Goal: Obtain resource: Download file/media

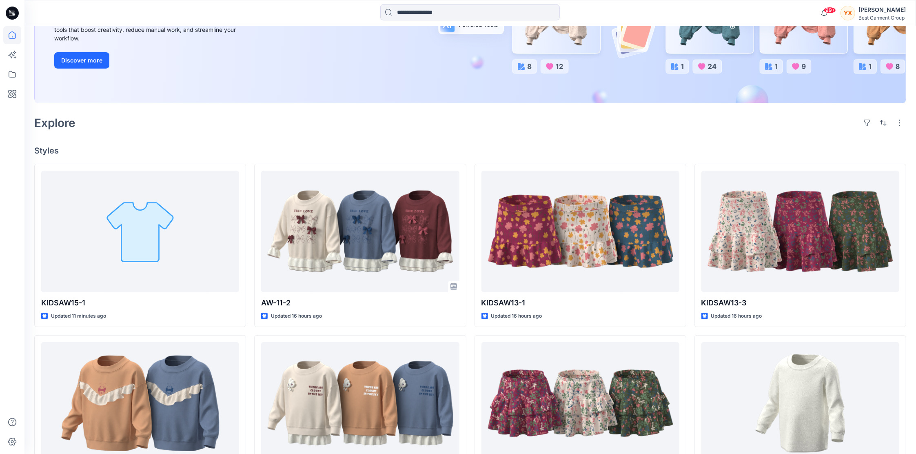
scroll to position [54, 0]
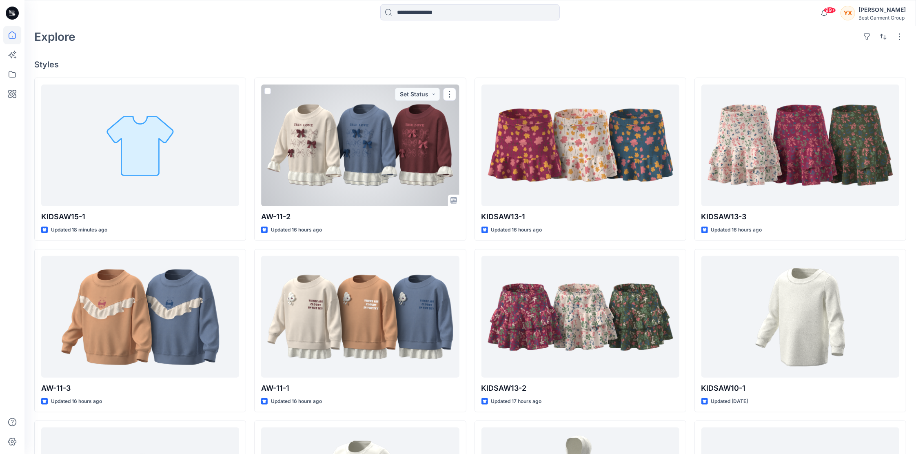
scroll to position [272, 0]
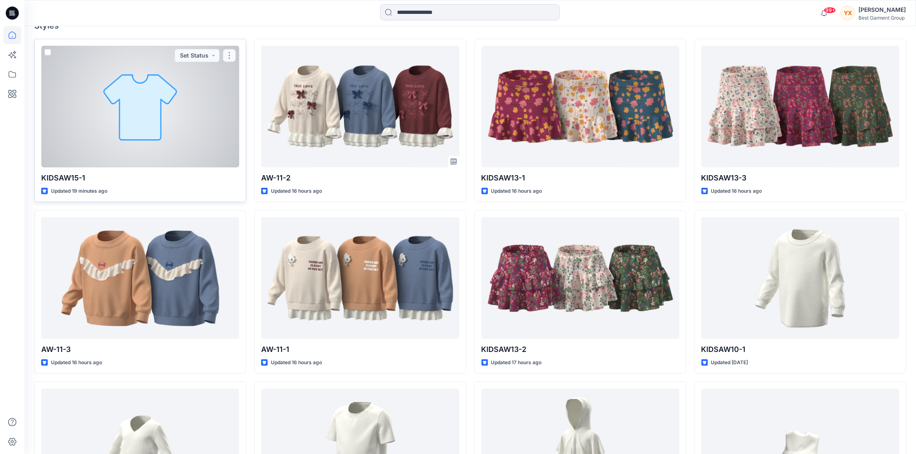
click at [230, 53] on button "button" at bounding box center [229, 55] width 13 height 13
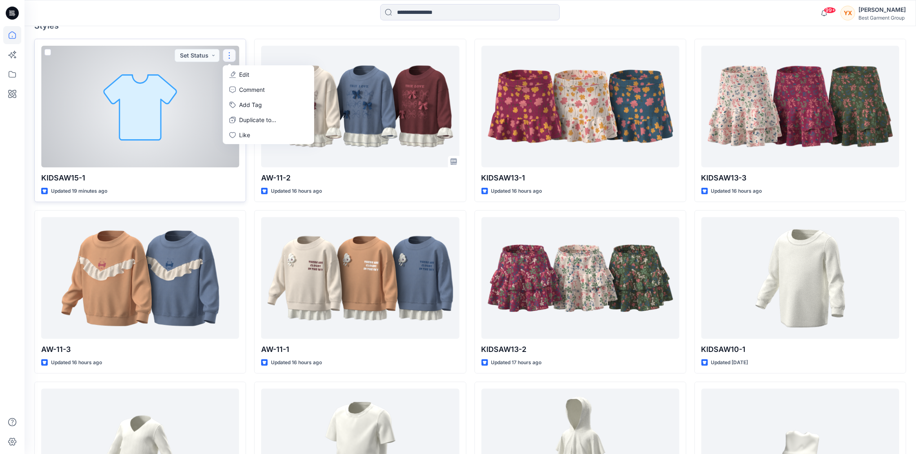
click at [244, 74] on p "Edit" at bounding box center [244, 74] width 10 height 9
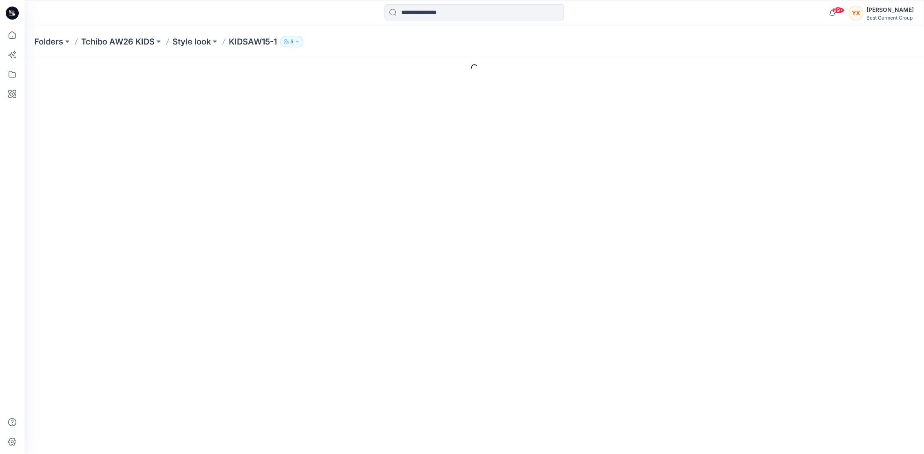
type input "**********"
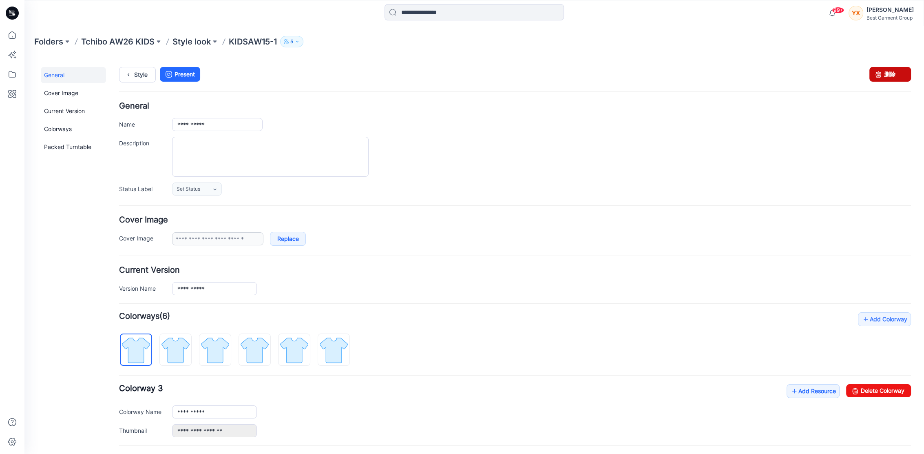
click at [881, 73] on link "删除" at bounding box center [891, 74] width 42 height 15
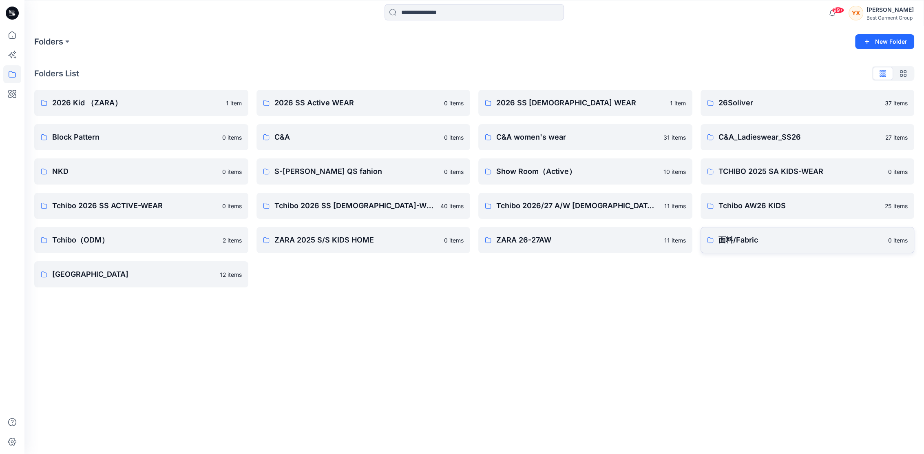
click at [817, 242] on p "面料/Fabric" at bounding box center [801, 239] width 165 height 11
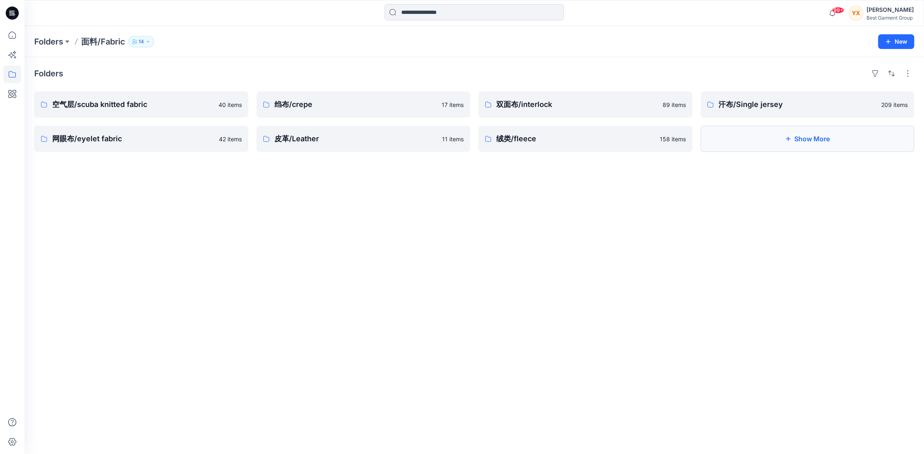
click at [775, 140] on button "Show More" at bounding box center [808, 139] width 214 height 26
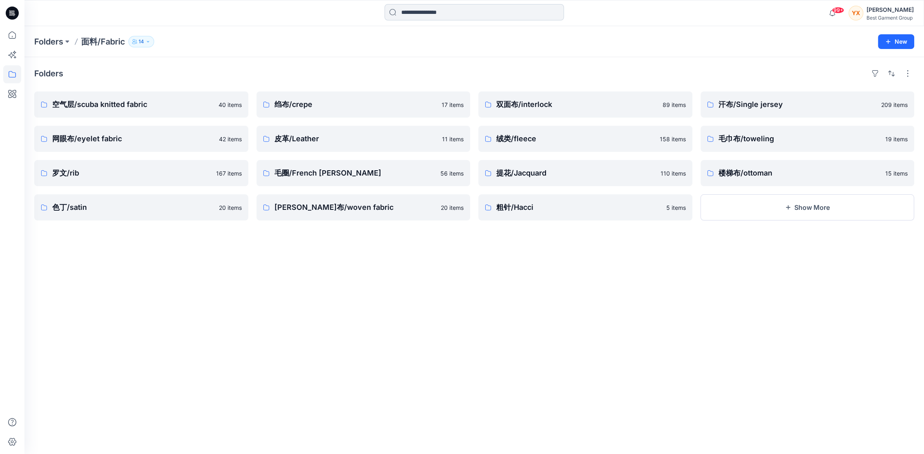
click at [453, 11] on input at bounding box center [475, 12] width 180 height 16
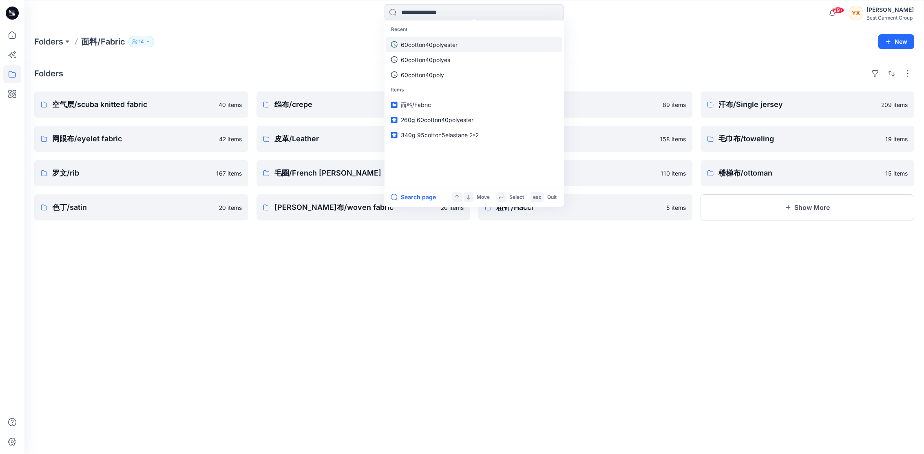
click at [446, 40] on p "60cotton40polyester" at bounding box center [429, 44] width 57 height 9
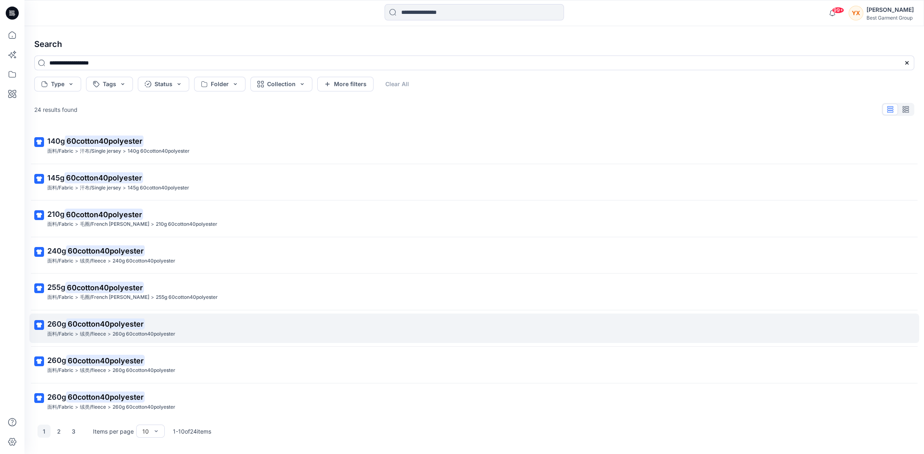
click at [183, 332] on div "面料/Fabric > 绒类/fleece > 260g 60cotton40polyester" at bounding box center [473, 334] width 853 height 9
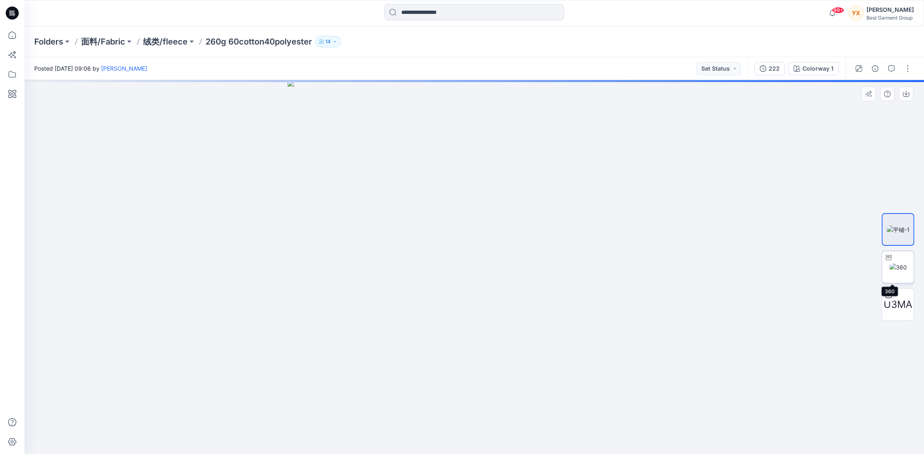
click at [899, 269] on img at bounding box center [899, 267] width 18 height 9
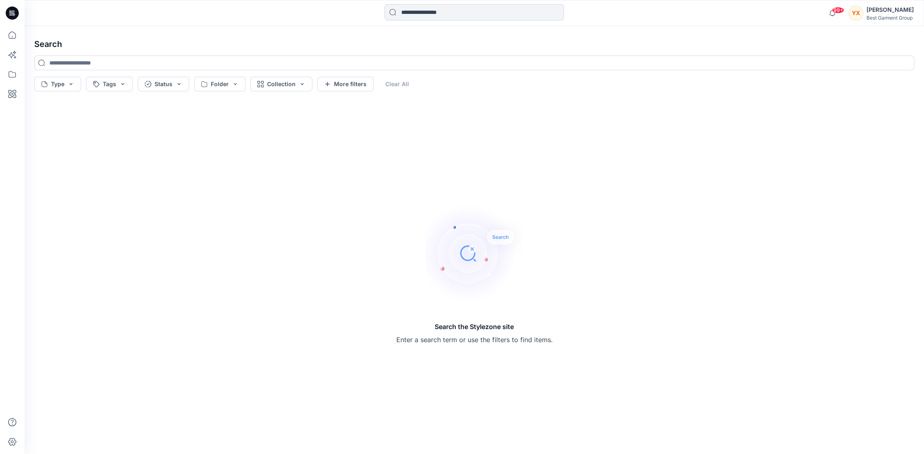
click at [512, 12] on input at bounding box center [475, 12] width 180 height 16
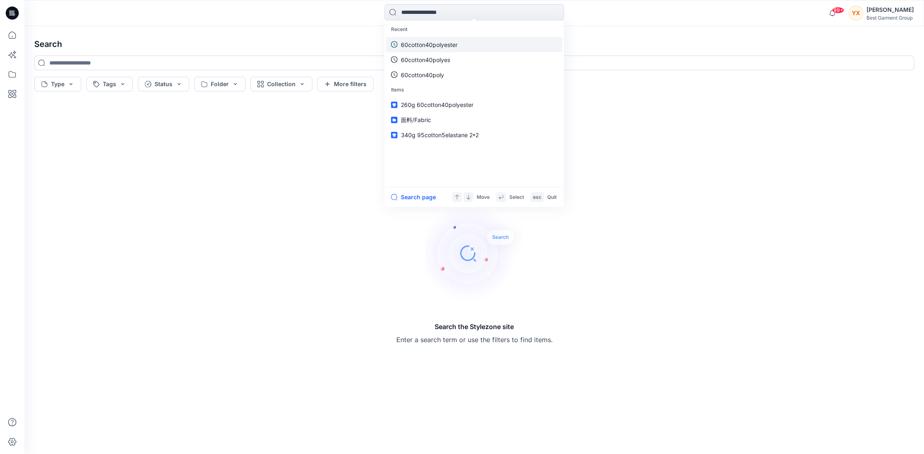
click at [447, 43] on p "60cotton40polyester" at bounding box center [429, 44] width 57 height 9
type input "**********"
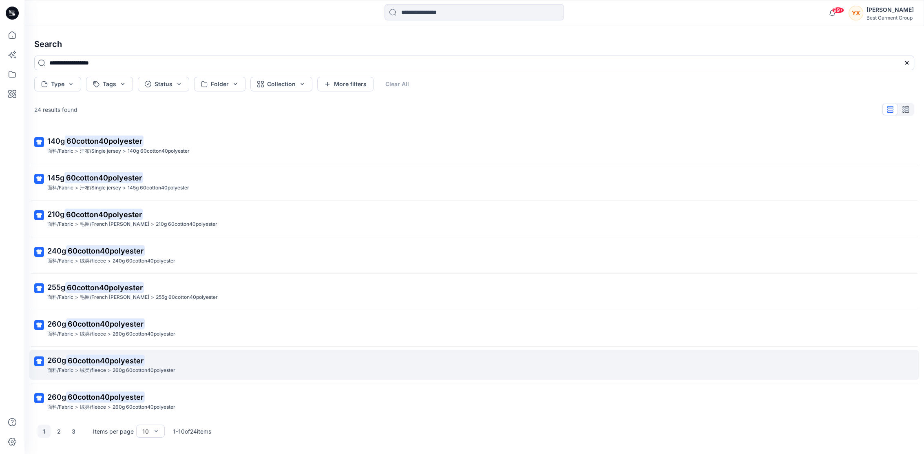
click at [213, 360] on p "260g 60cotton40polyester" at bounding box center [473, 360] width 853 height 11
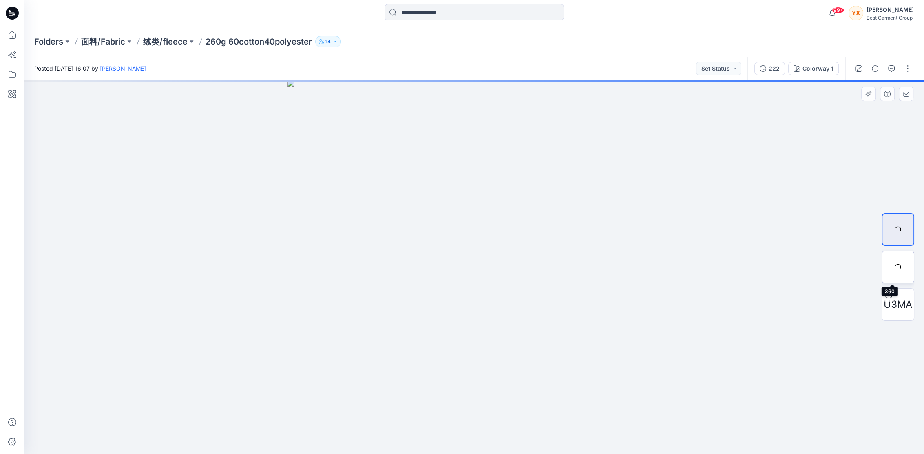
click at [899, 265] on div at bounding box center [898, 267] width 33 height 33
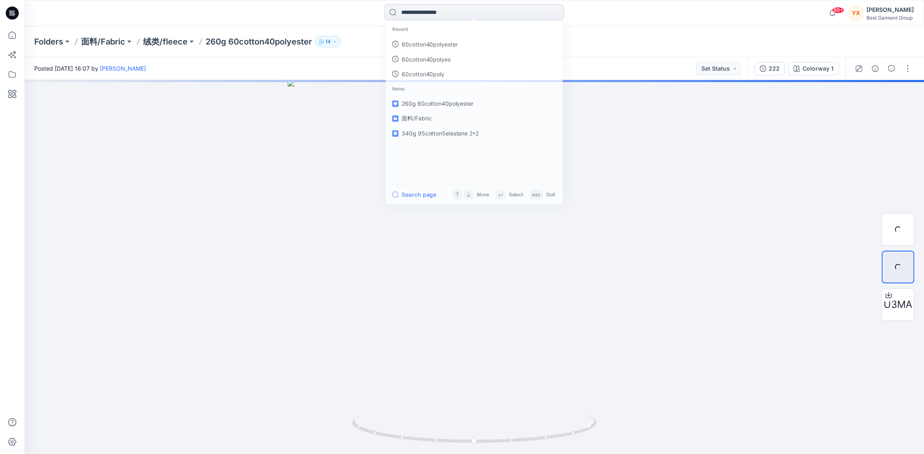
click at [488, 11] on input at bounding box center [475, 12] width 180 height 16
click at [458, 49] on link "60cotton40polyester" at bounding box center [474, 44] width 176 height 15
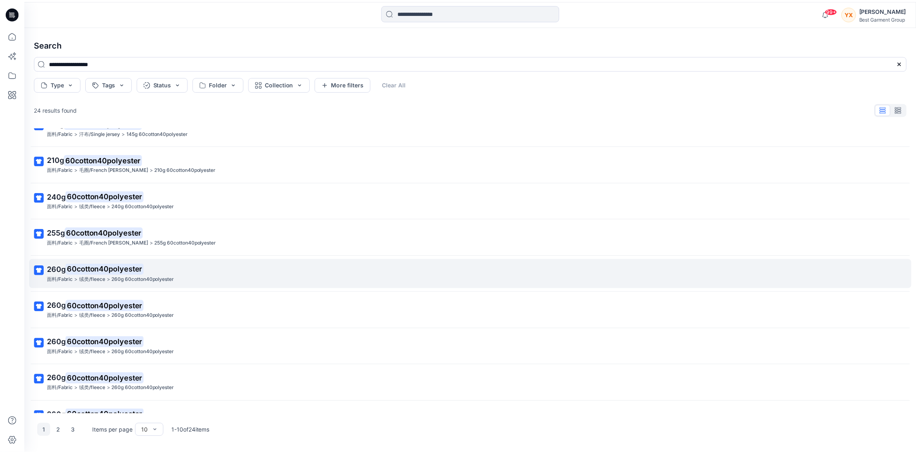
scroll to position [78, 0]
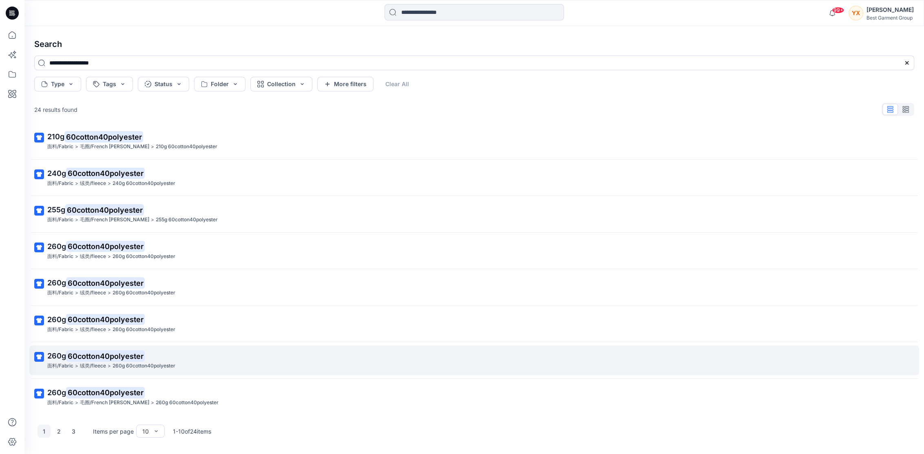
click at [241, 359] on p "260g 60cotton40polyester" at bounding box center [473, 355] width 853 height 11
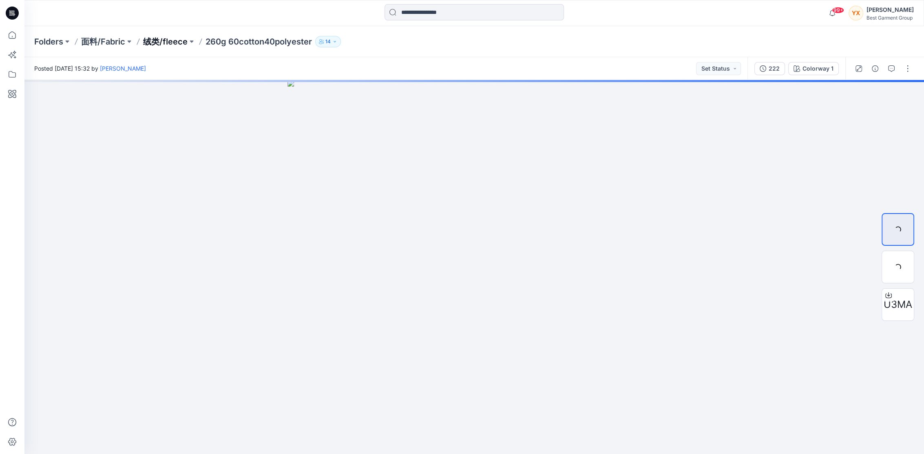
click at [168, 41] on p "绒类/fleece" at bounding box center [165, 41] width 44 height 11
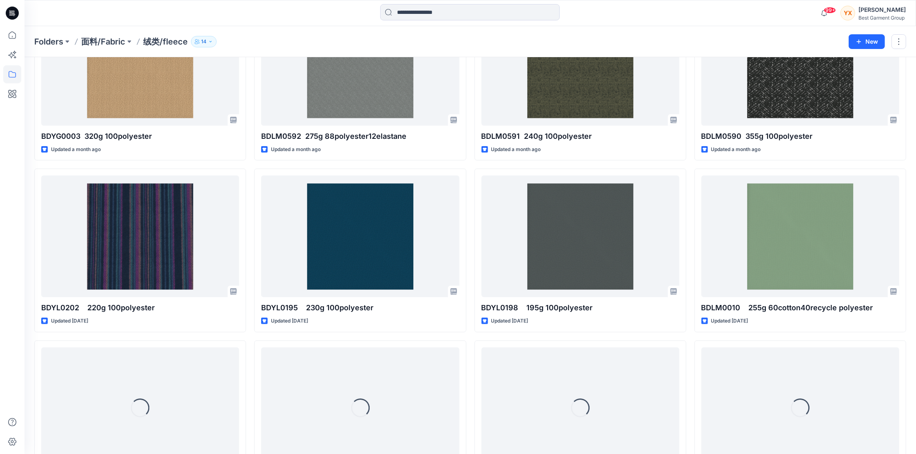
scroll to position [272, 0]
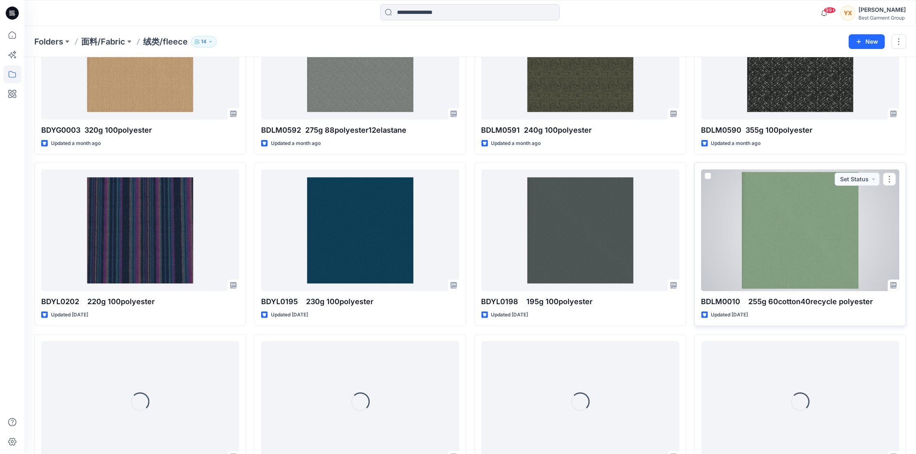
click at [795, 229] on div at bounding box center [800, 230] width 198 height 122
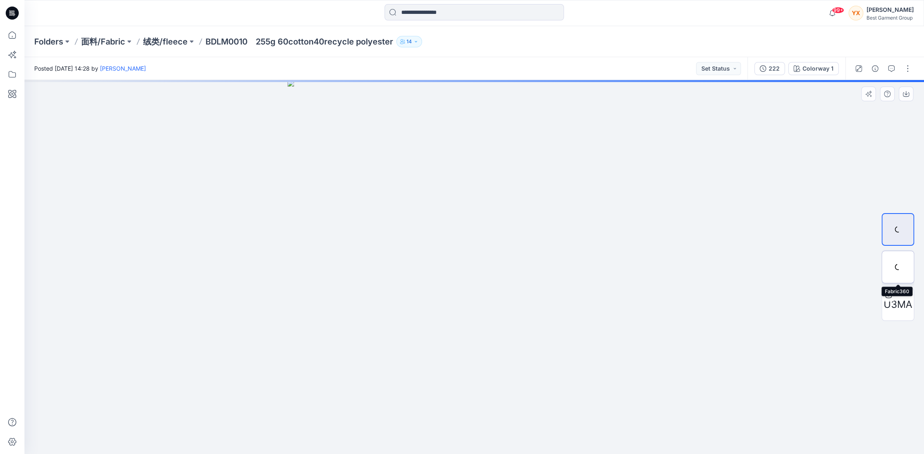
click at [901, 269] on div at bounding box center [898, 267] width 33 height 33
drag, startPoint x: 503, startPoint y: 94, endPoint x: 512, endPoint y: 293, distance: 199.3
click at [512, 293] on img at bounding box center [474, 267] width 682 height 374
click at [906, 306] on span "U3MA" at bounding box center [898, 304] width 29 height 15
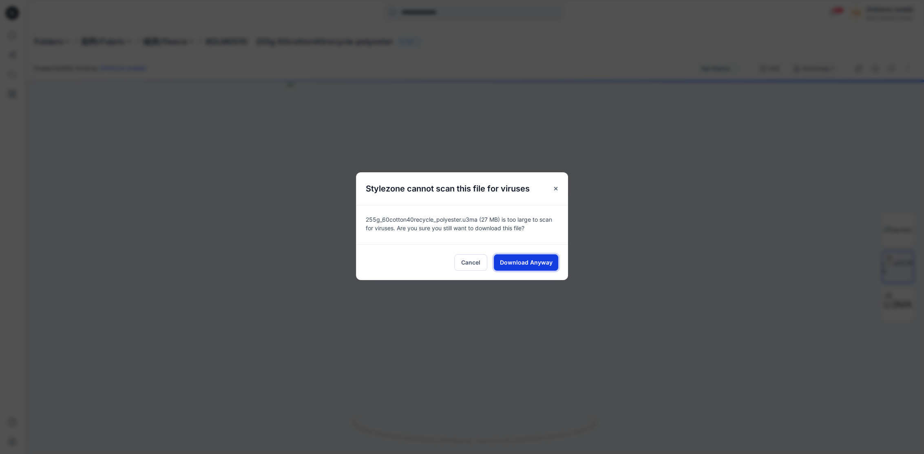
click at [541, 259] on span "Download Anyway" at bounding box center [526, 262] width 53 height 9
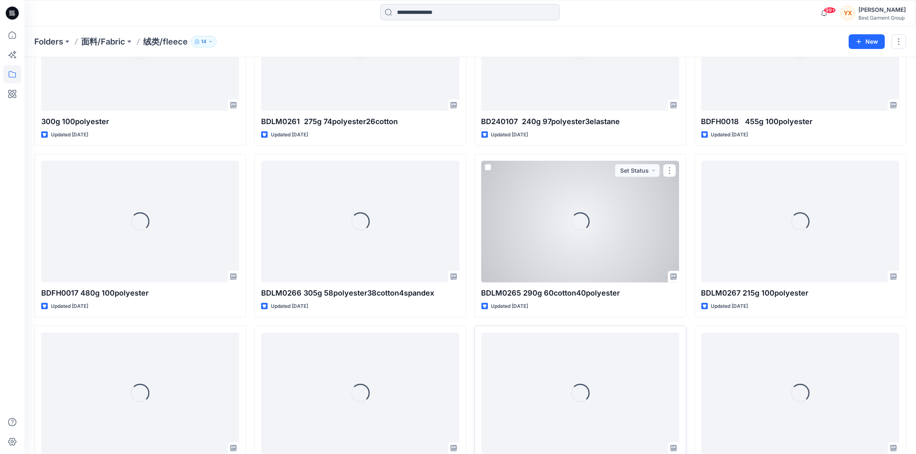
scroll to position [3674, 0]
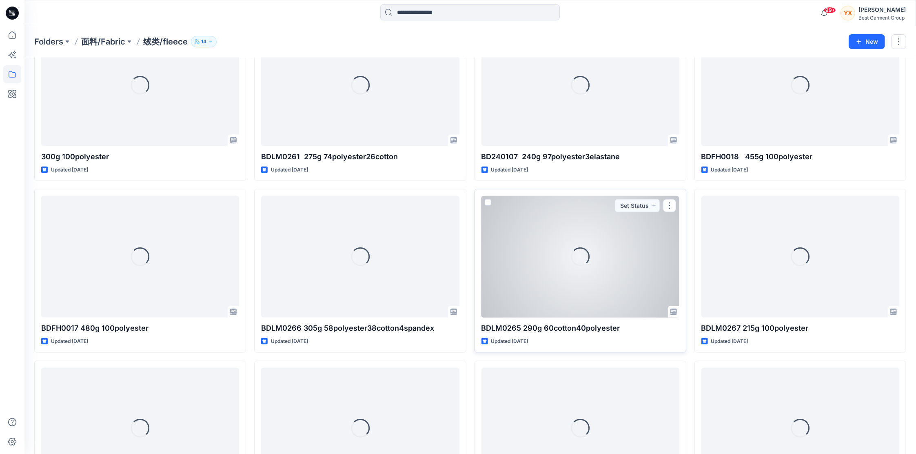
click at [641, 216] on div "Loading..." at bounding box center [580, 257] width 198 height 122
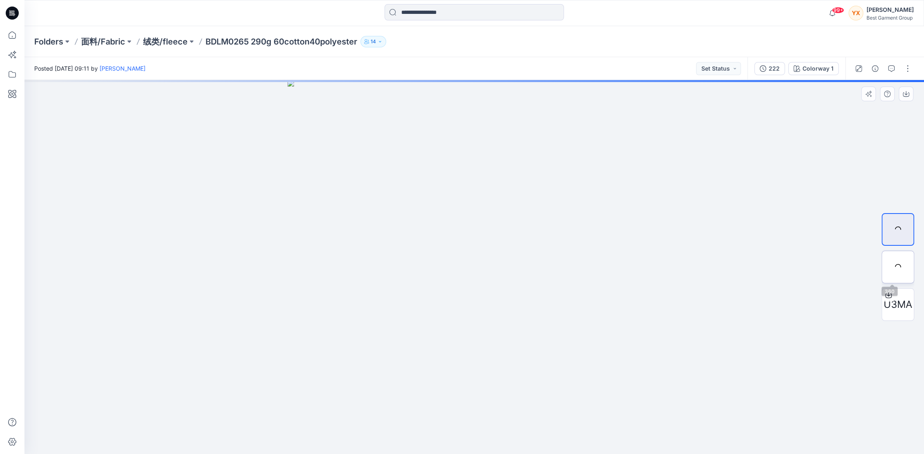
click at [897, 265] on div at bounding box center [898, 267] width 33 height 33
click at [894, 225] on img at bounding box center [898, 229] width 23 height 9
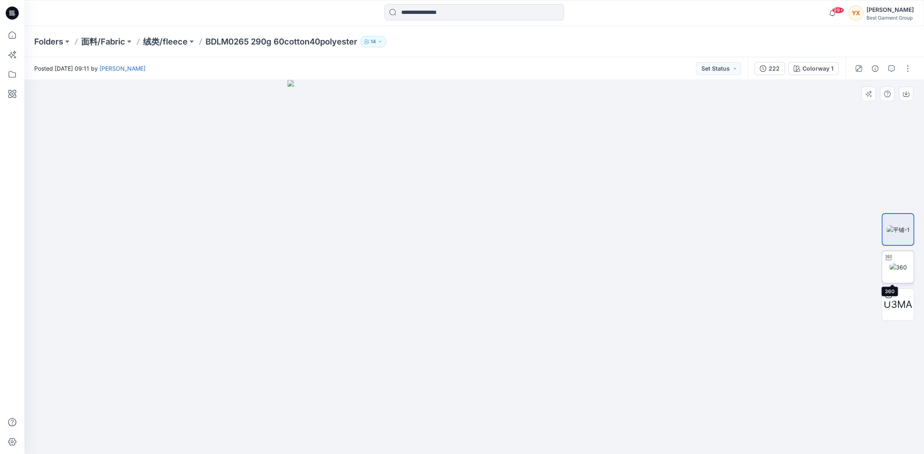
click at [905, 263] on img at bounding box center [899, 267] width 18 height 9
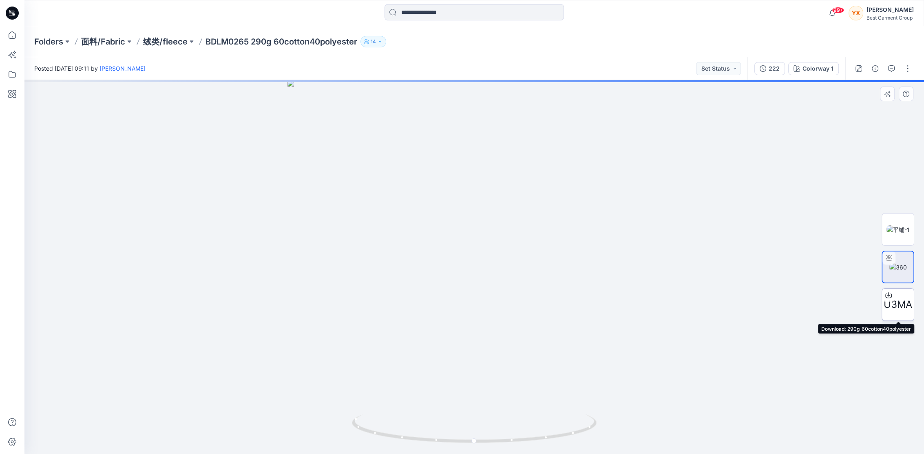
click at [901, 294] on div "U3MA" at bounding box center [898, 304] width 33 height 33
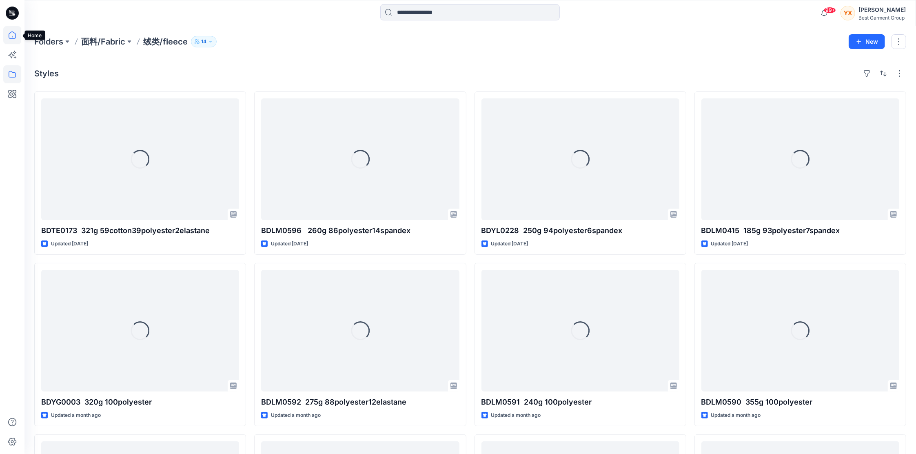
click at [16, 32] on icon at bounding box center [12, 35] width 18 height 18
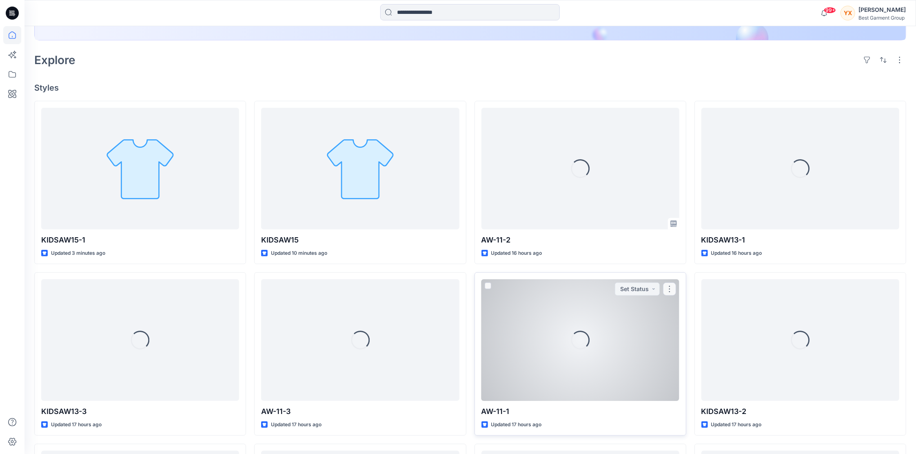
scroll to position [217, 0]
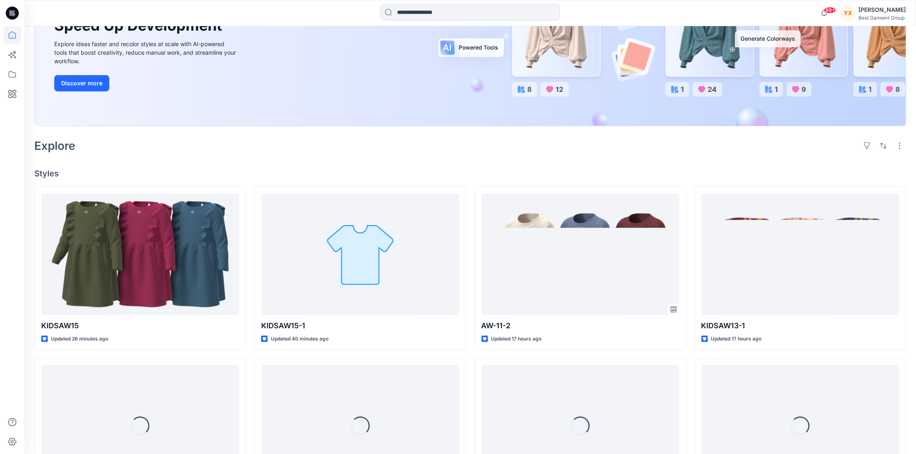
scroll to position [163, 0]
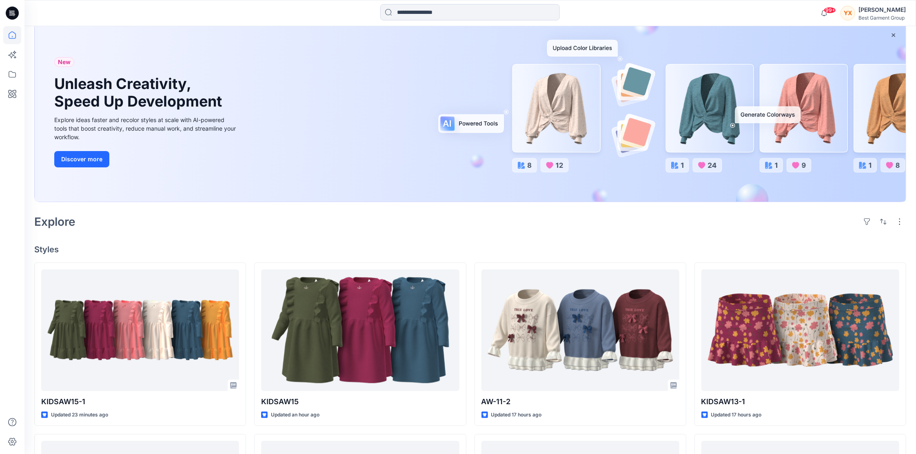
scroll to position [54, 0]
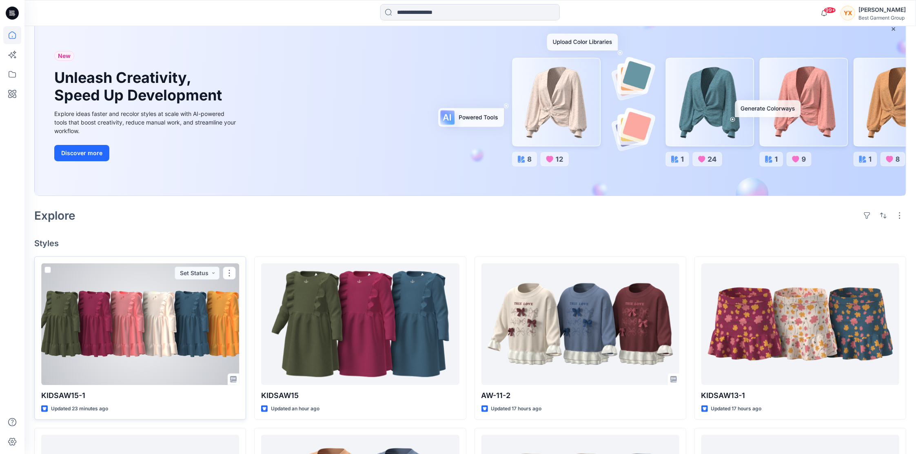
click at [133, 323] on div at bounding box center [140, 324] width 198 height 122
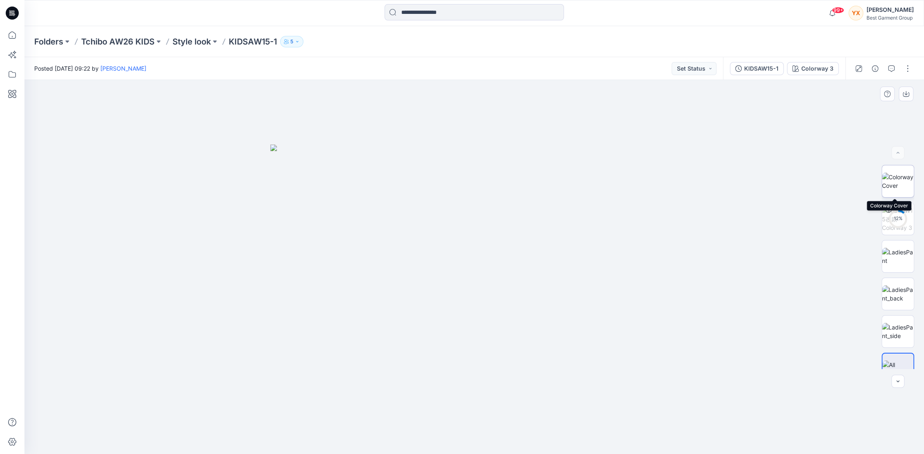
click at [894, 175] on img at bounding box center [898, 181] width 32 height 17
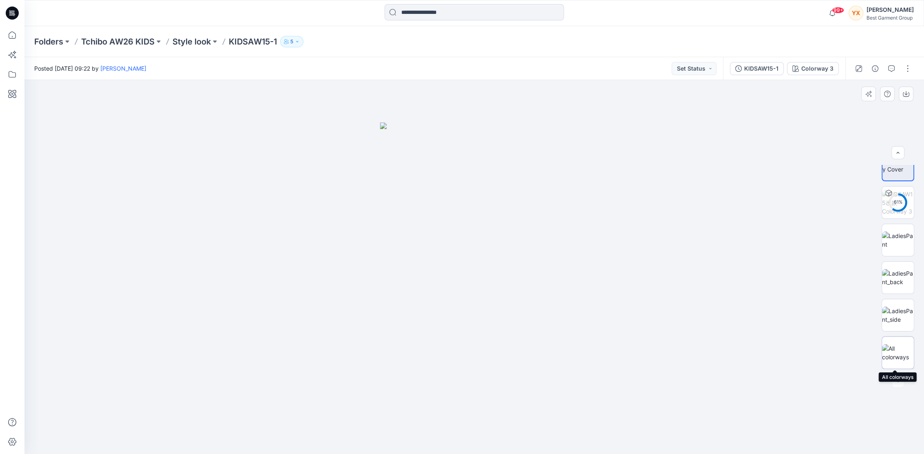
click at [901, 358] on img at bounding box center [898, 352] width 32 height 17
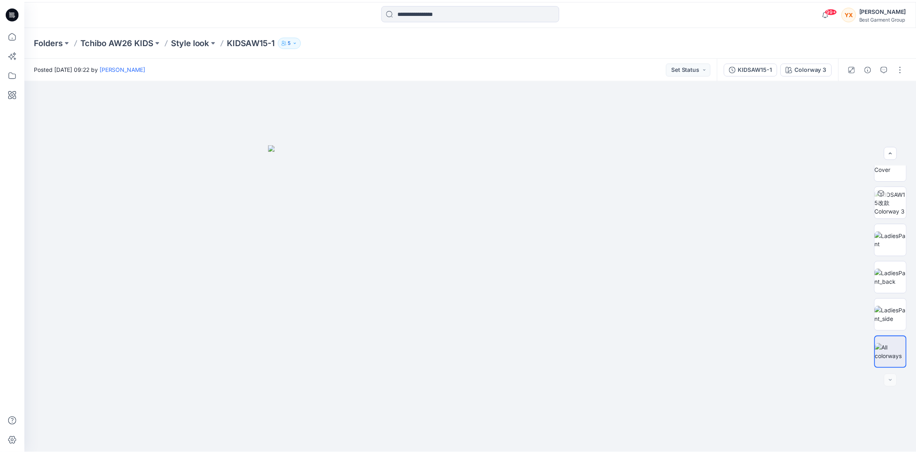
scroll to position [54, 0]
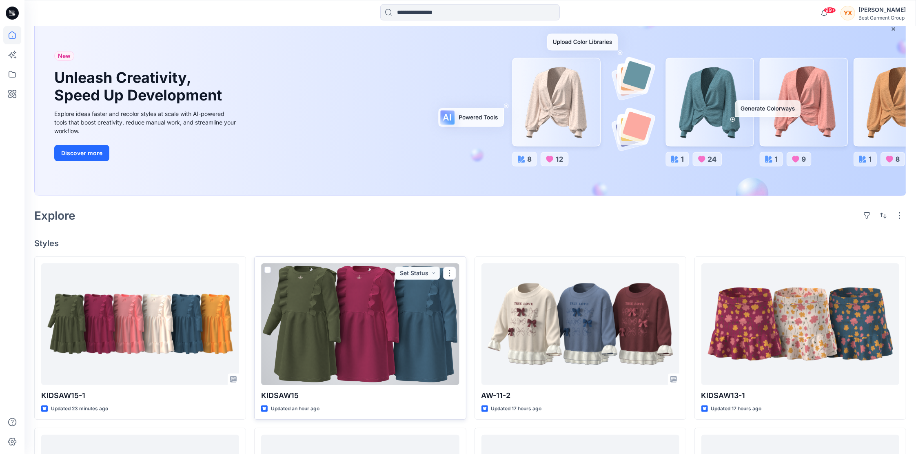
click at [368, 335] on div at bounding box center [360, 324] width 198 height 122
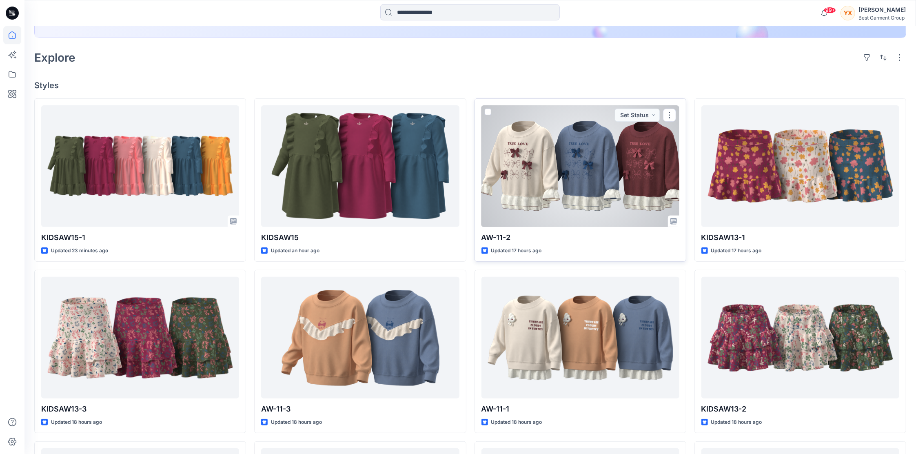
scroll to position [217, 0]
